Goal: Transaction & Acquisition: Purchase product/service

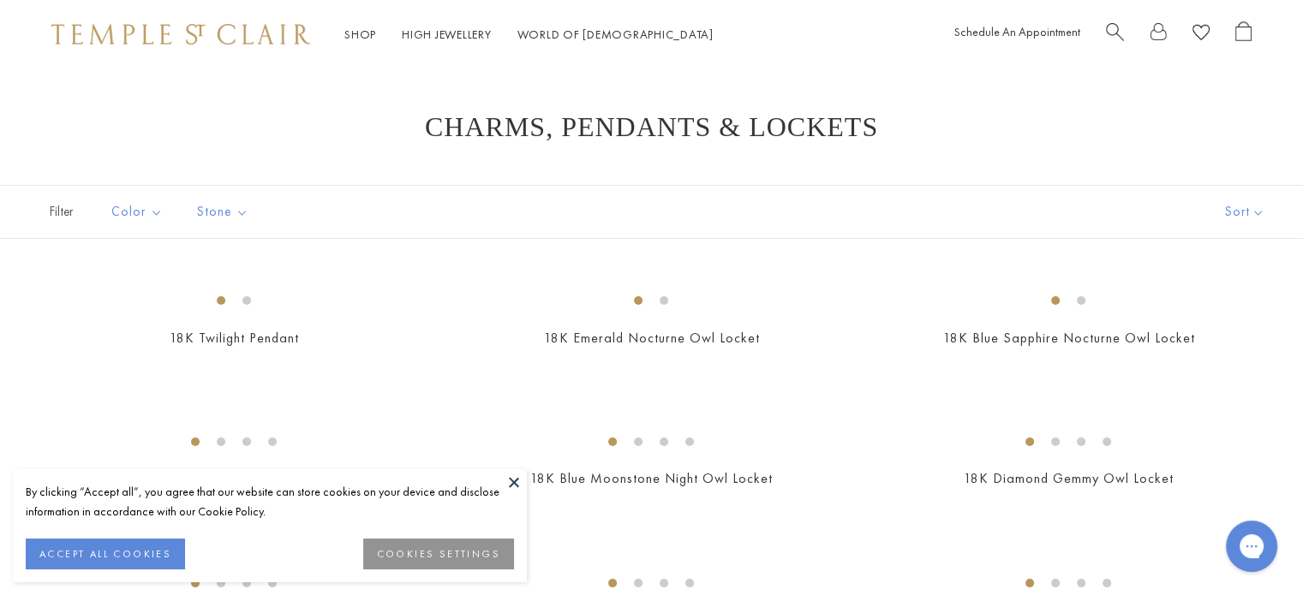
click at [514, 476] on button at bounding box center [514, 482] width 26 height 26
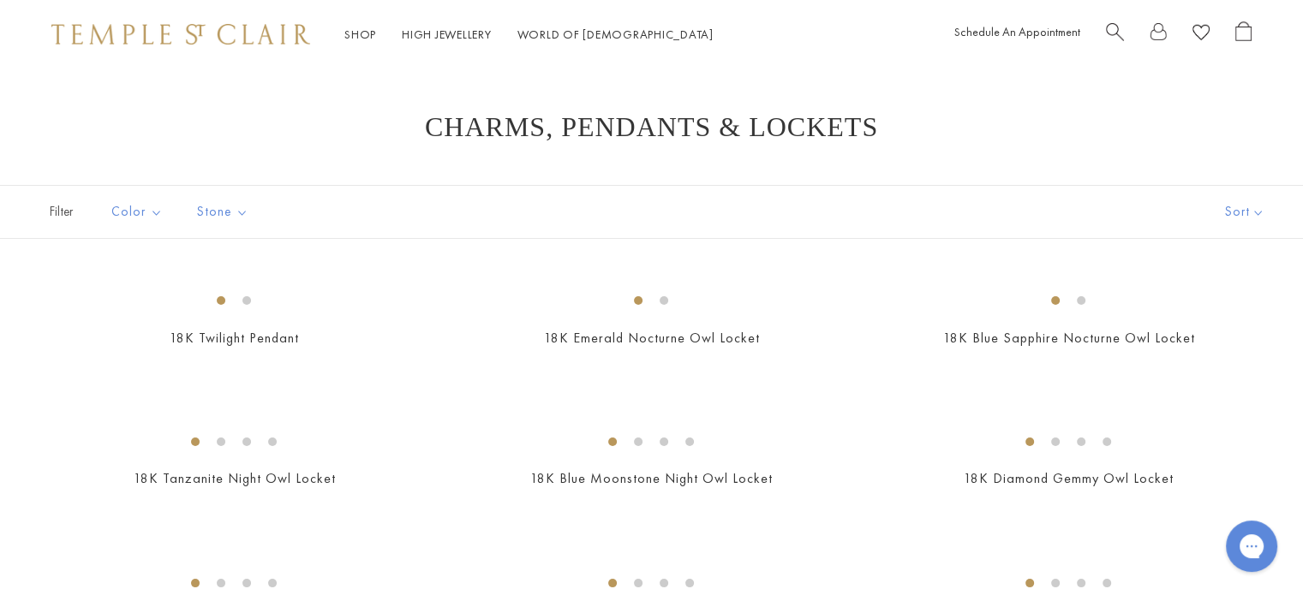
click at [1110, 27] on span "Search" at bounding box center [1115, 30] width 18 height 18
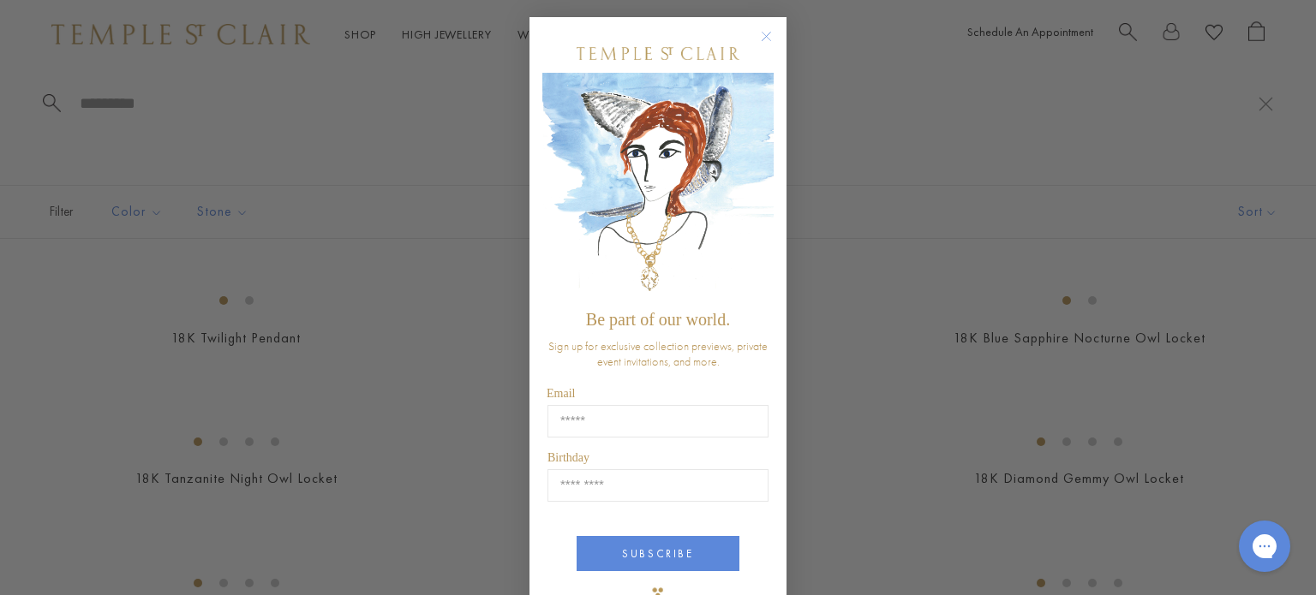
click at [760, 33] on circle "Close dialog" at bounding box center [766, 37] width 21 height 21
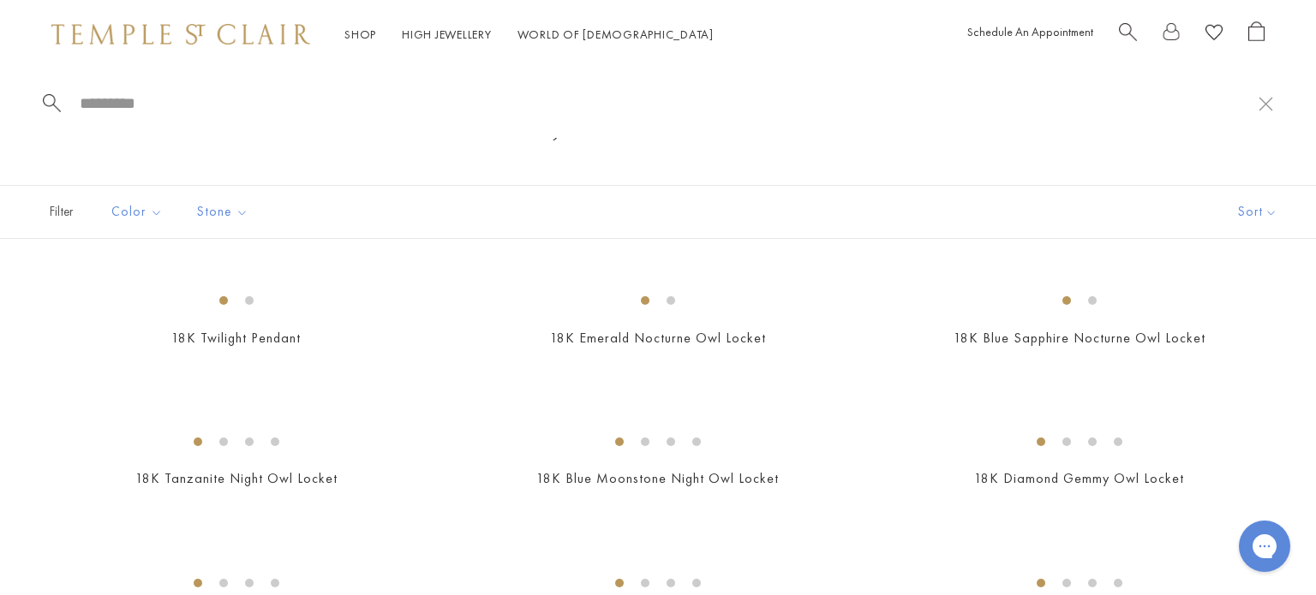
click at [120, 110] on input "search" at bounding box center [668, 103] width 1180 height 20
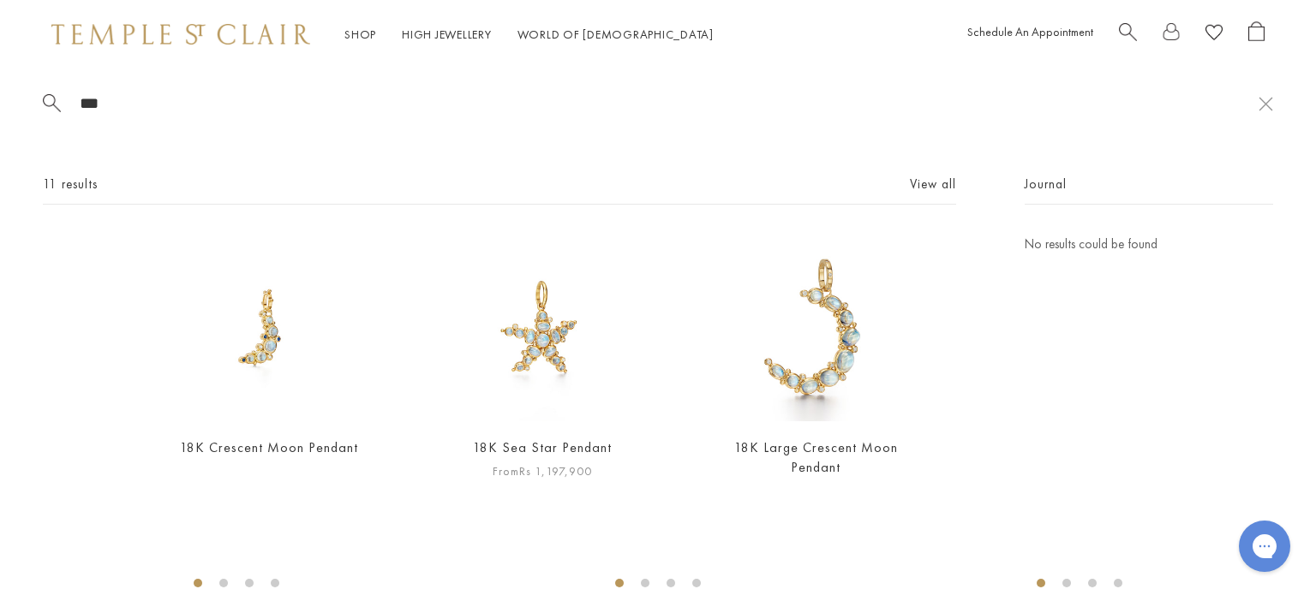
type input "***"
click at [541, 444] on link "18K Sea Star Pendant" at bounding box center [542, 448] width 139 height 18
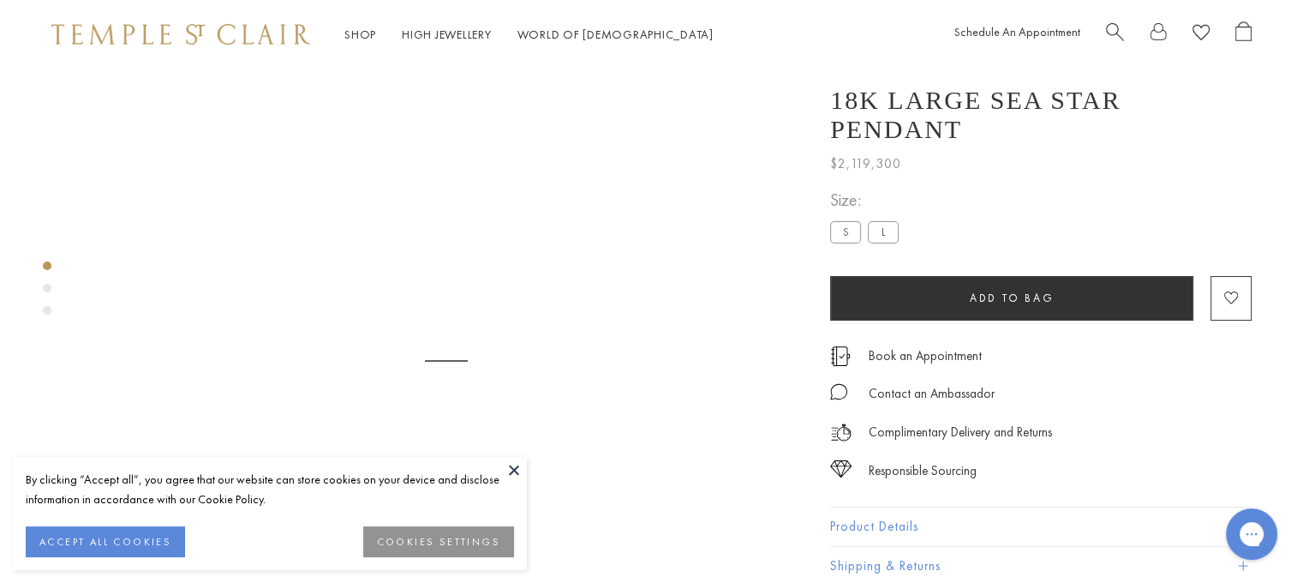
click at [514, 469] on button at bounding box center [514, 470] width 26 height 26
